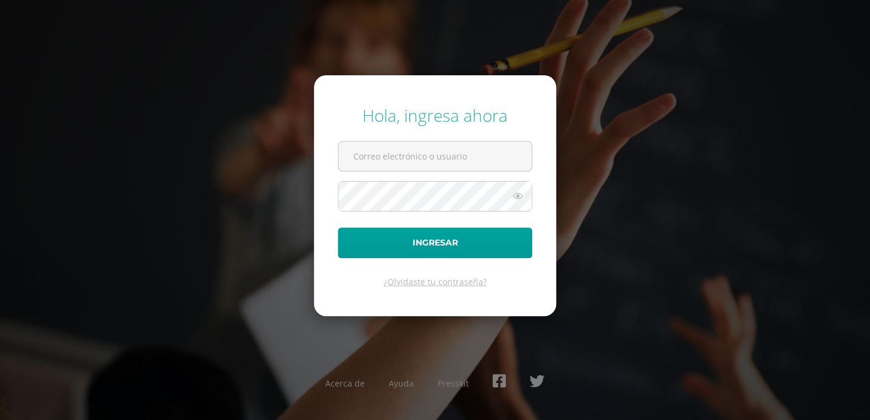
type input "[EMAIL_ADDRESS][DOMAIN_NAME]"
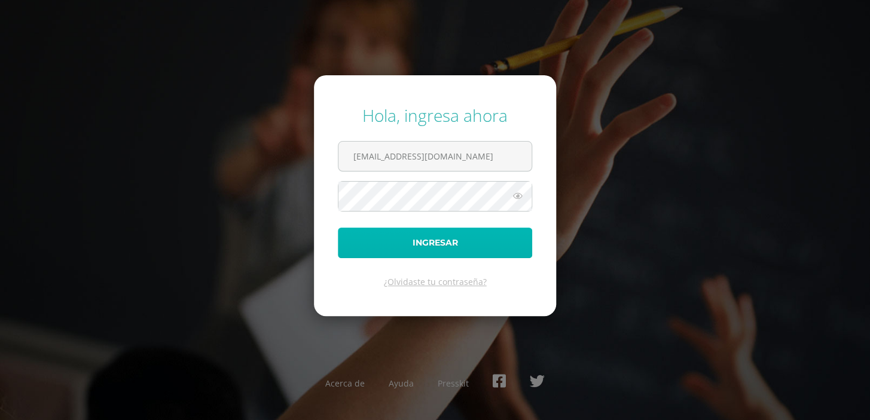
click at [400, 243] on button "Ingresar" at bounding box center [435, 243] width 194 height 30
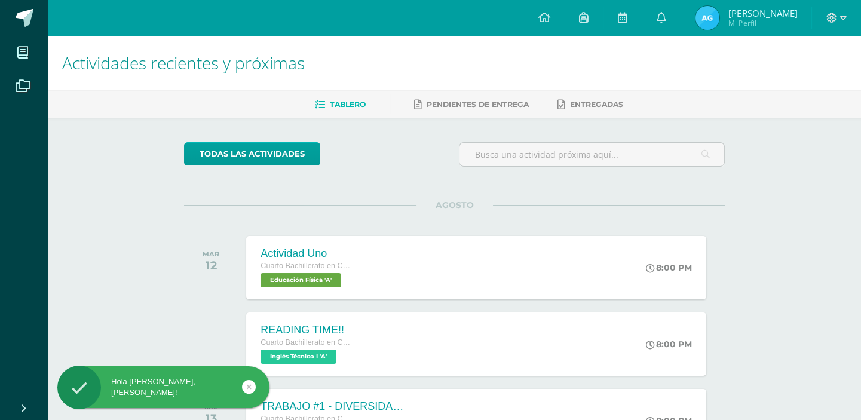
click at [700, 10] on img at bounding box center [708, 18] width 24 height 24
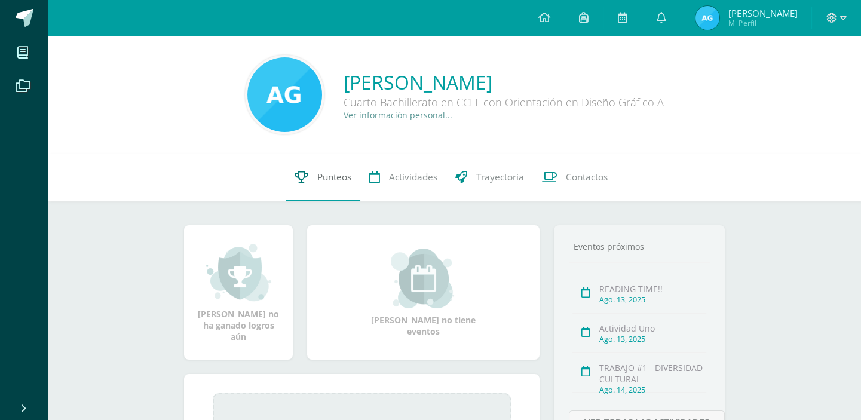
click at [314, 179] on link "Punteos" at bounding box center [323, 178] width 75 height 48
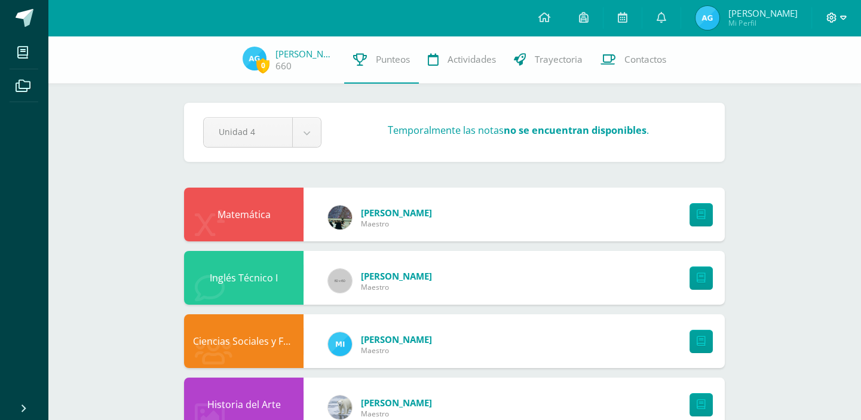
click at [843, 21] on icon at bounding box center [843, 18] width 7 height 11
click at [818, 75] on link "Cerrar sesión" at bounding box center [799, 81] width 94 height 17
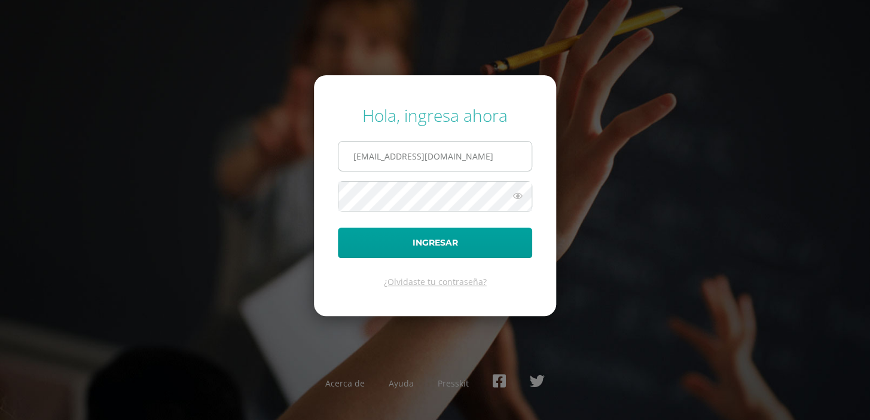
click at [436, 149] on input "660@laestrella.edu.gt" at bounding box center [434, 156] width 193 height 29
type input "267@laestrella.edu.gt"
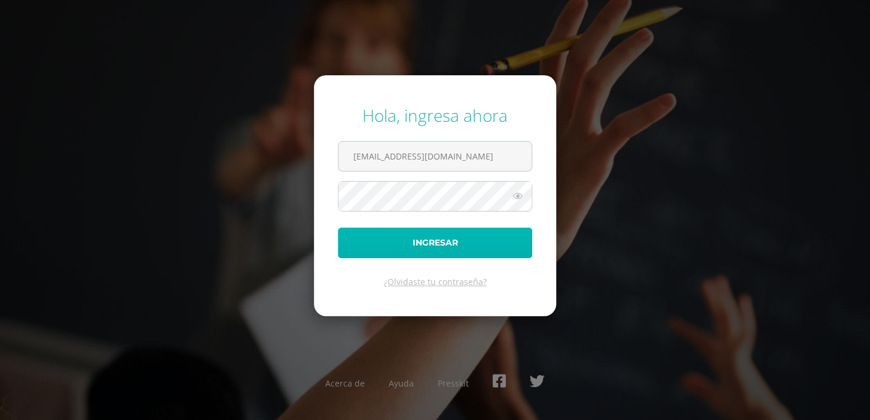
click at [440, 240] on button "Ingresar" at bounding box center [435, 243] width 194 height 30
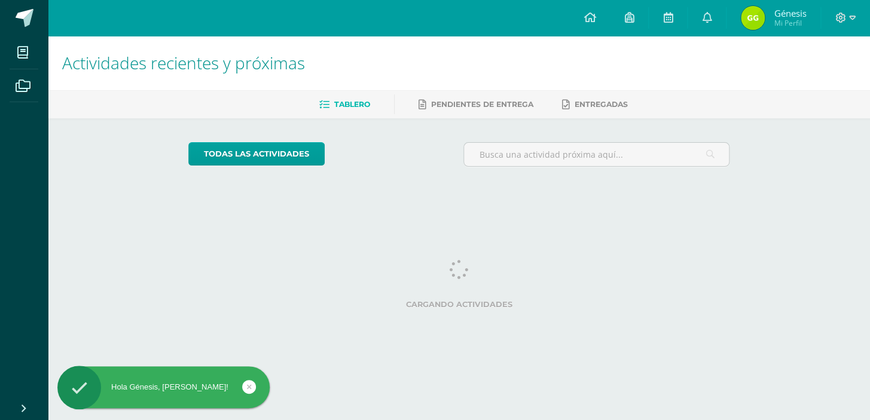
click at [753, 19] on img at bounding box center [753, 18] width 24 height 24
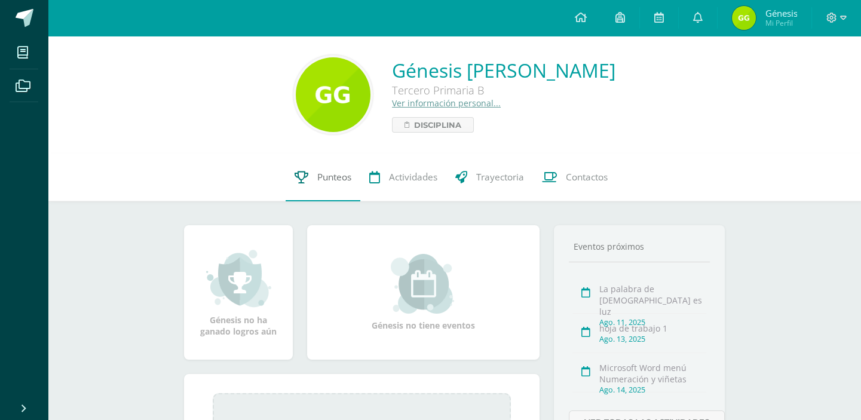
click at [322, 175] on span "Punteos" at bounding box center [334, 177] width 34 height 13
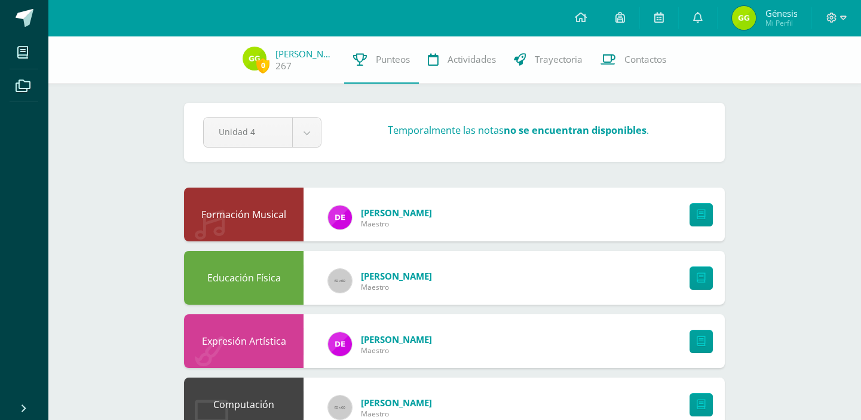
drag, startPoint x: 93, startPoint y: 144, endPoint x: 550, endPoint y: 160, distance: 458.1
click at [549, 161] on div "Pendiente Unidad 4 Unidad 1 Unidad 2 Unidad 3 Unidad 4 Temporalmente las notas …" at bounding box center [454, 132] width 541 height 59
click at [605, 128] on strong "no se encuentran disponibles" at bounding box center [575, 130] width 143 height 14
